Goal: Transaction & Acquisition: Book appointment/travel/reservation

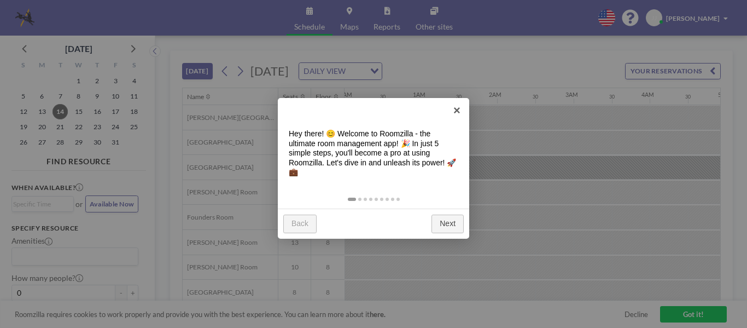
scroll to position [0, 711]
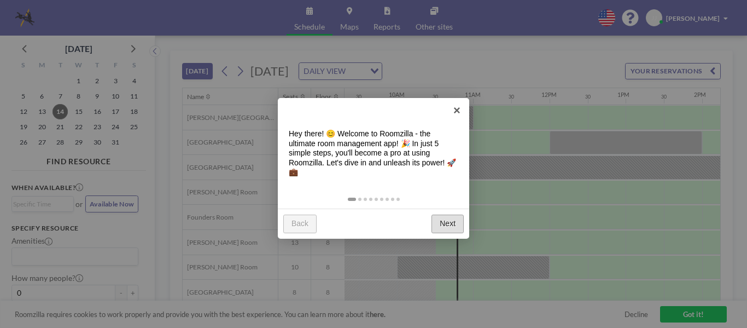
click at [449, 215] on link "Next" at bounding box center [448, 223] width 32 height 18
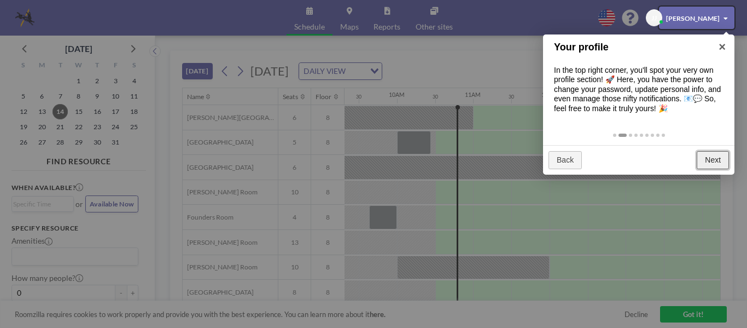
click at [714, 156] on link "Next" at bounding box center [713, 160] width 32 height 18
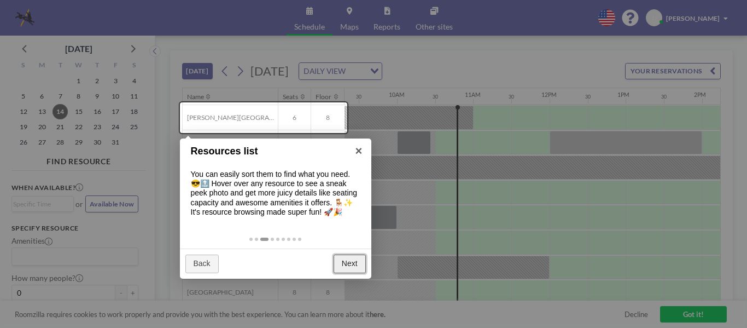
click at [355, 266] on link "Next" at bounding box center [350, 263] width 32 height 18
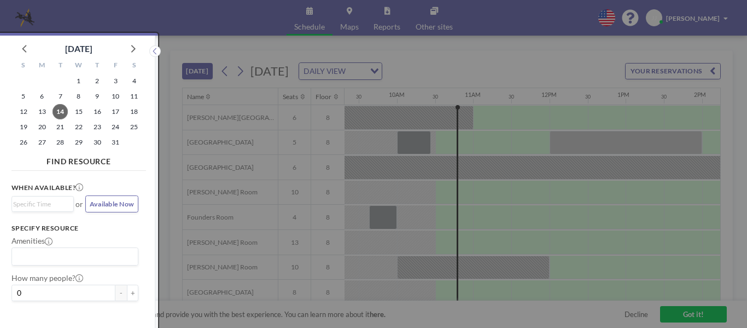
scroll to position [3, 0]
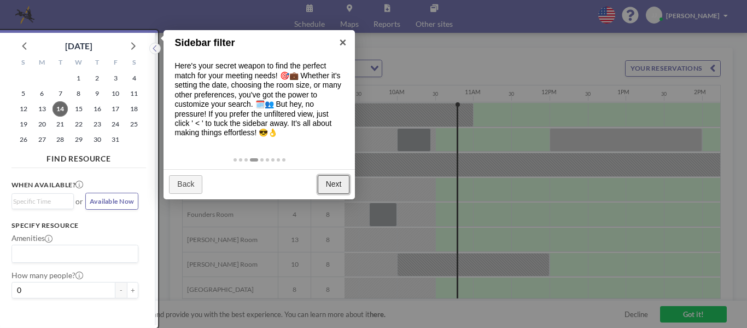
click at [333, 185] on link "Next" at bounding box center [334, 184] width 32 height 18
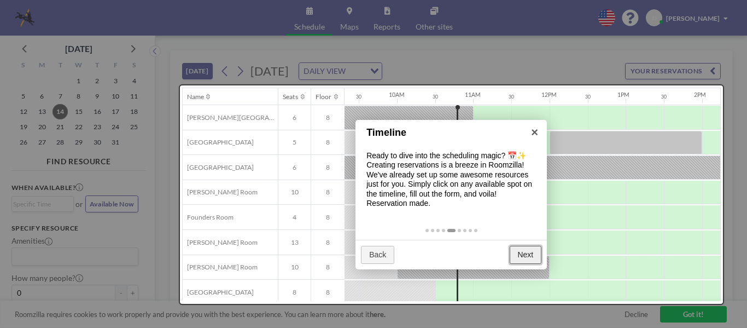
click at [532, 254] on link "Next" at bounding box center [526, 255] width 32 height 18
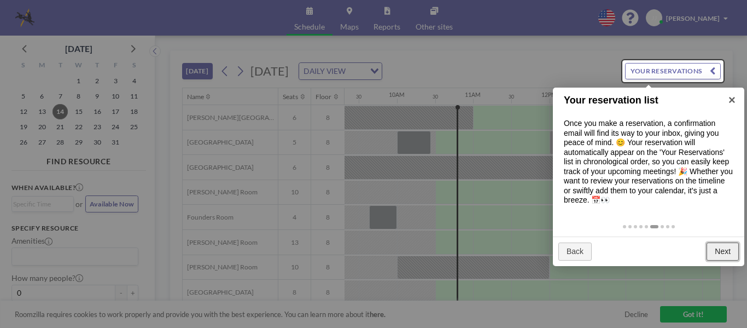
click at [718, 248] on link "Next" at bounding box center [723, 251] width 32 height 18
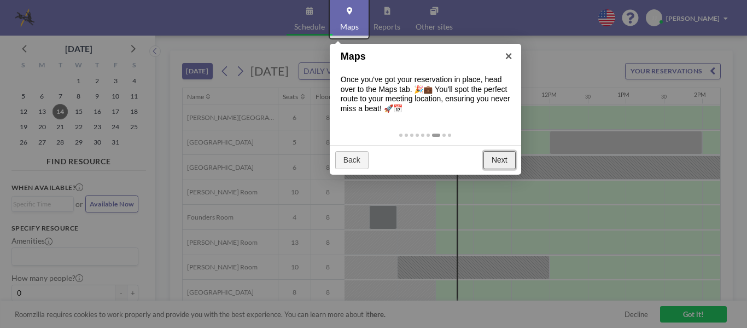
click at [493, 156] on link "Next" at bounding box center [500, 160] width 32 height 18
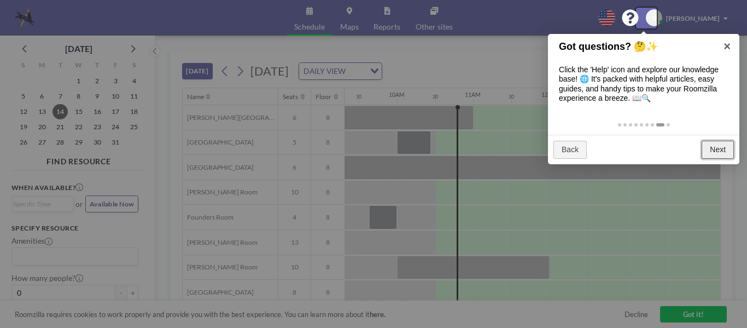
click at [716, 151] on link "Next" at bounding box center [718, 150] width 32 height 18
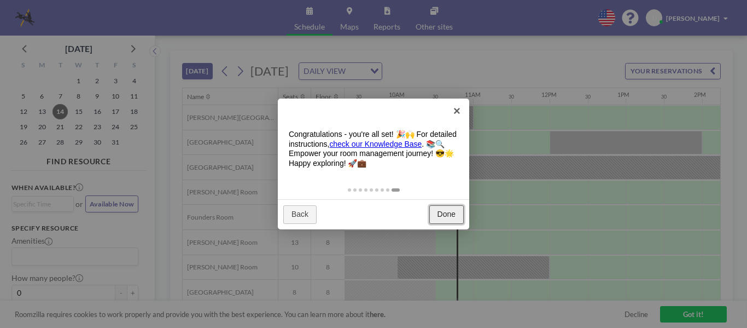
click at [443, 212] on link "Done" at bounding box center [446, 214] width 34 height 18
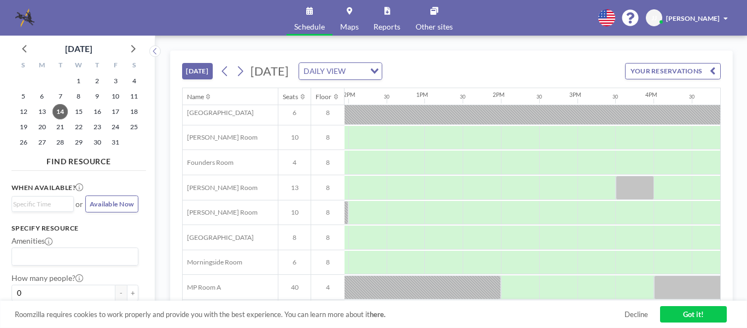
scroll to position [55, 908]
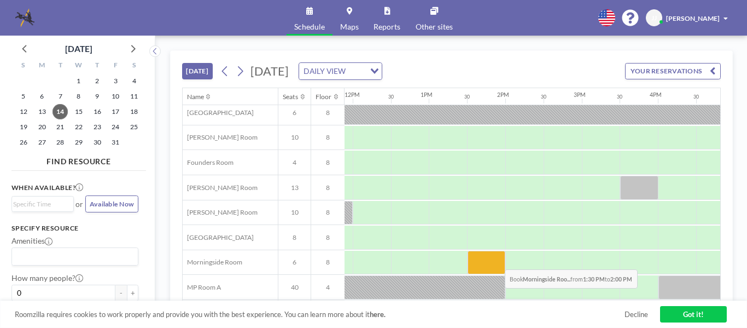
click at [496, 261] on div at bounding box center [487, 263] width 38 height 24
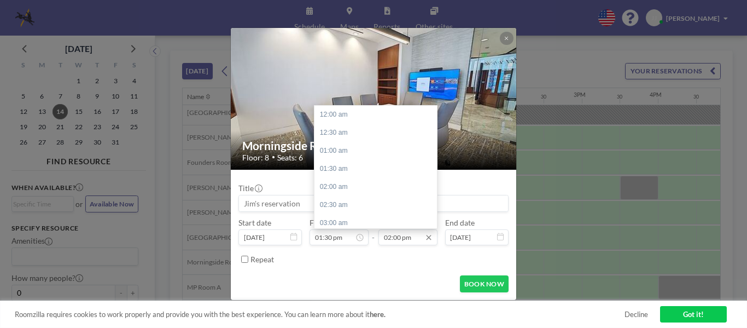
scroll to position [507, 0]
click at [335, 149] on div "03:00 pm" at bounding box center [379, 150] width 128 height 18
type input "03:00 pm"
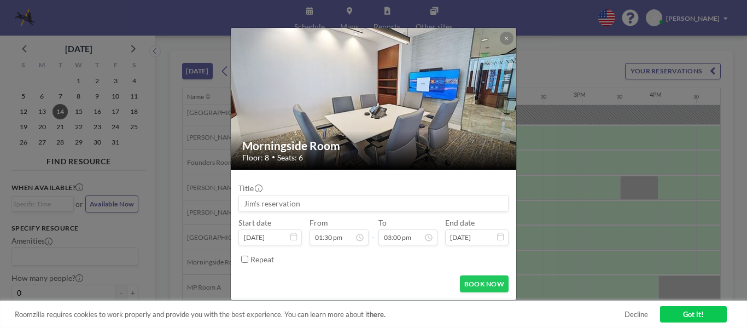
scroll to position [543, 0]
click at [481, 281] on button "BOOK NOW" at bounding box center [484, 283] width 49 height 17
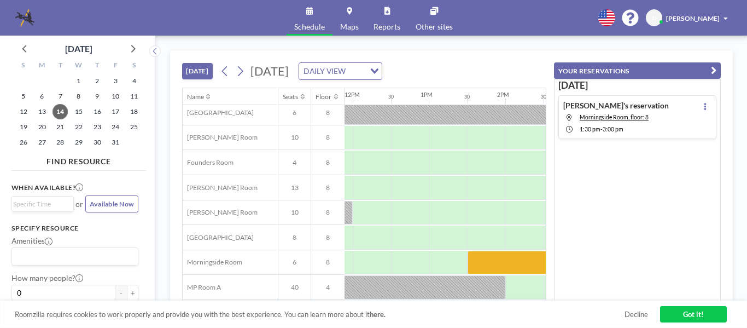
click at [699, 313] on link "Got it!" at bounding box center [693, 314] width 67 height 16
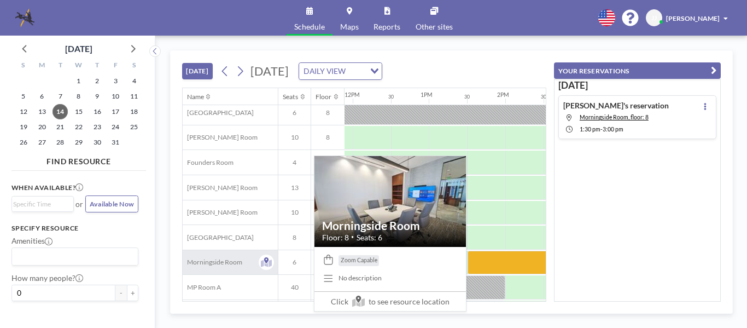
click at [204, 260] on span "Morningside Room" at bounding box center [213, 262] width 60 height 8
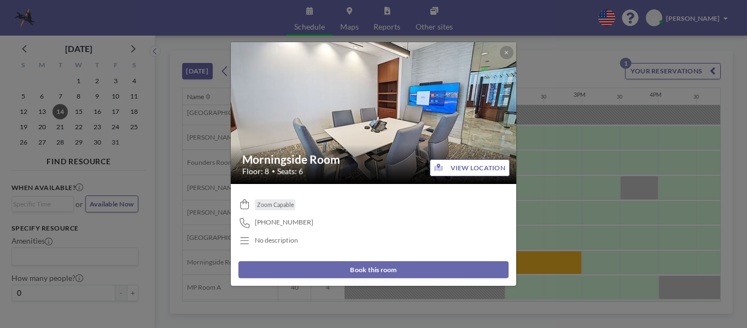
click at [478, 169] on button "VIEW LOCATION" at bounding box center [470, 167] width 80 height 17
